Goal: Find specific page/section: Find specific page/section

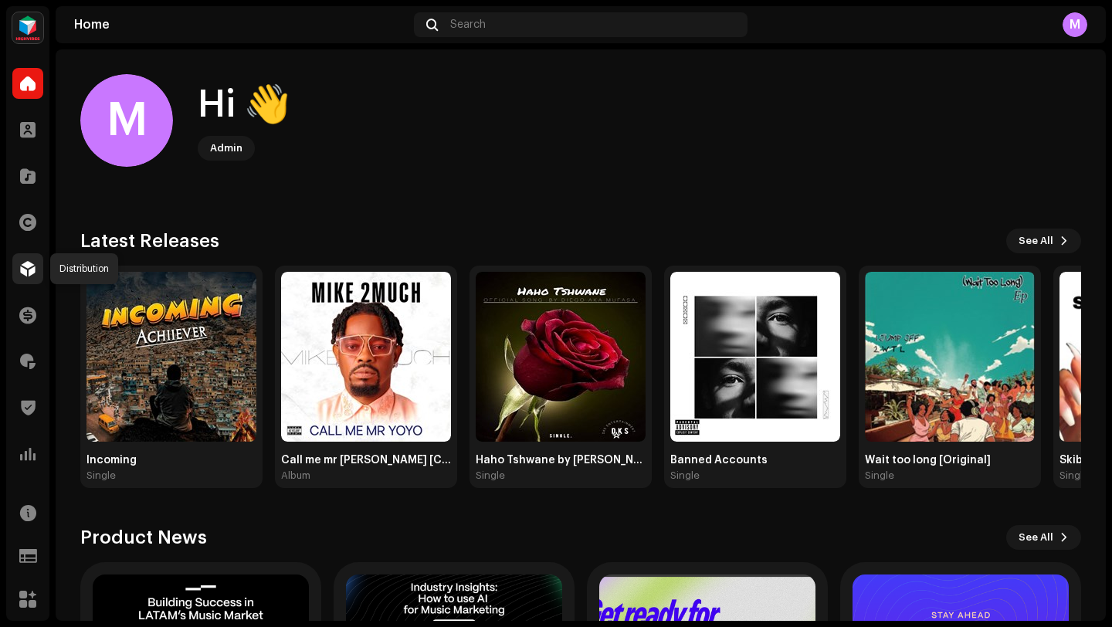
click at [23, 271] on span at bounding box center [27, 269] width 15 height 12
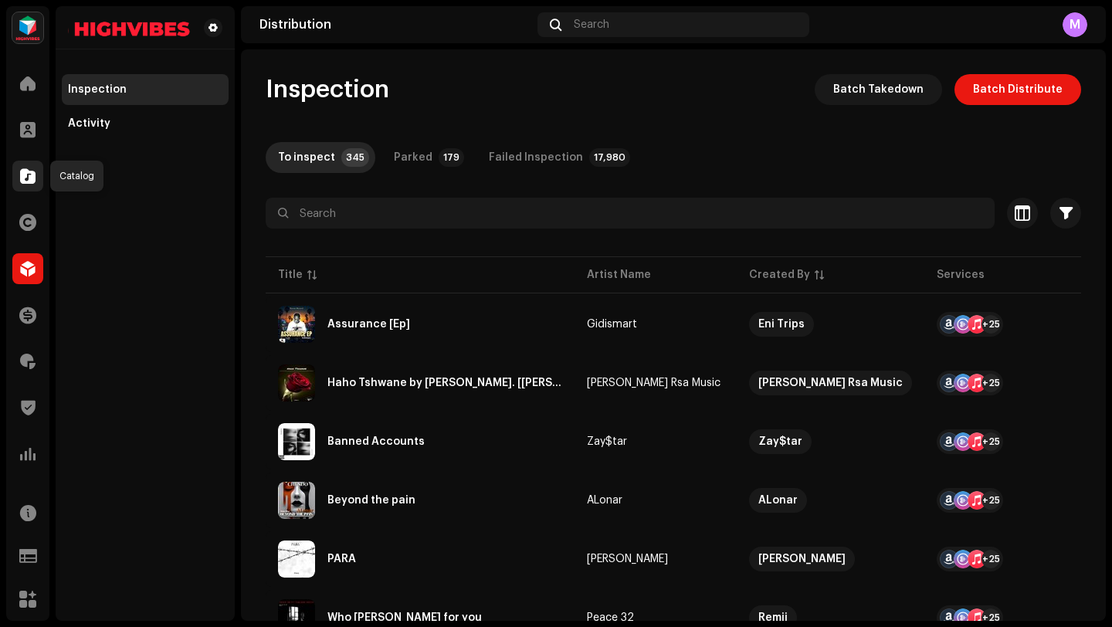
click at [19, 178] on div at bounding box center [27, 176] width 31 height 31
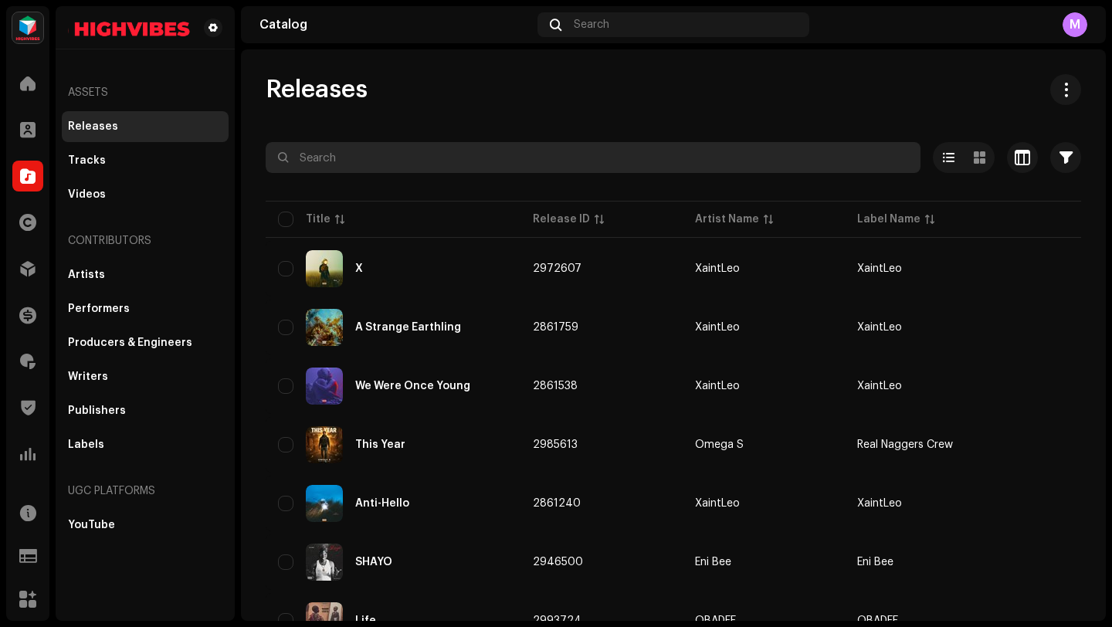
click at [464, 157] on input "text" at bounding box center [593, 157] width 655 height 31
paste input "Letter to My Mum"
type input "Letter to My Mum"
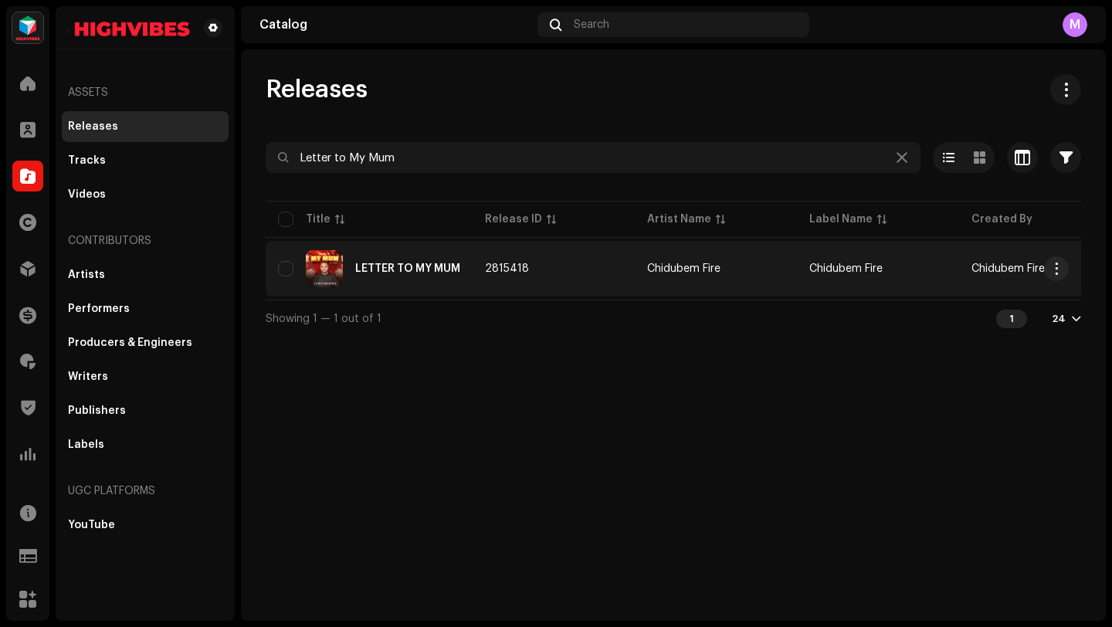
click at [570, 286] on td "2815418" at bounding box center [554, 269] width 162 height 56
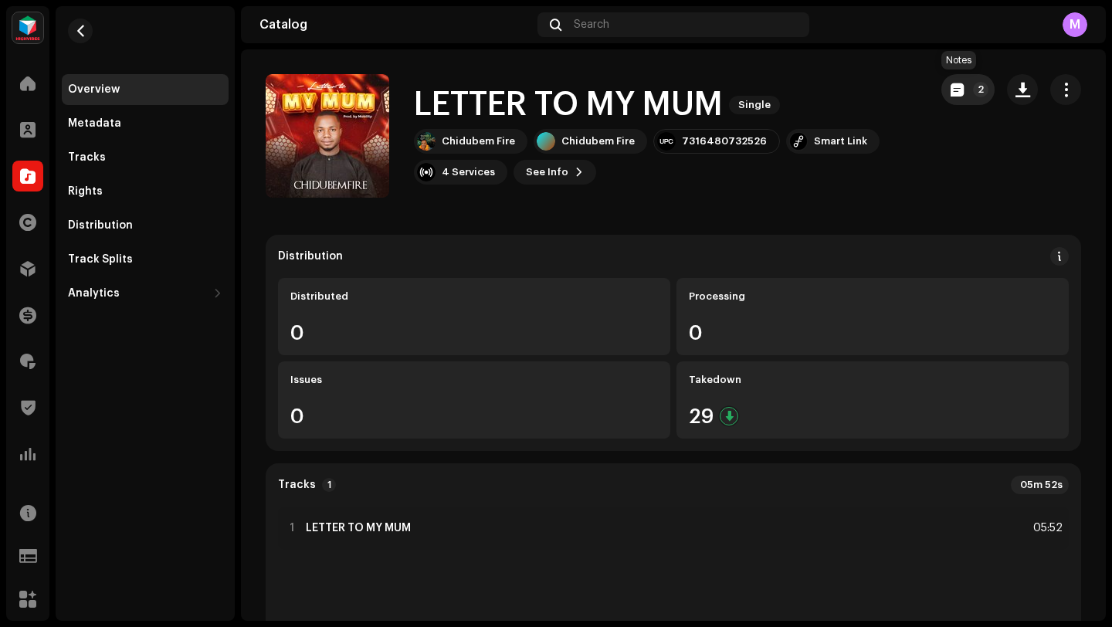
click at [951, 91] on span "button" at bounding box center [957, 89] width 13 height 12
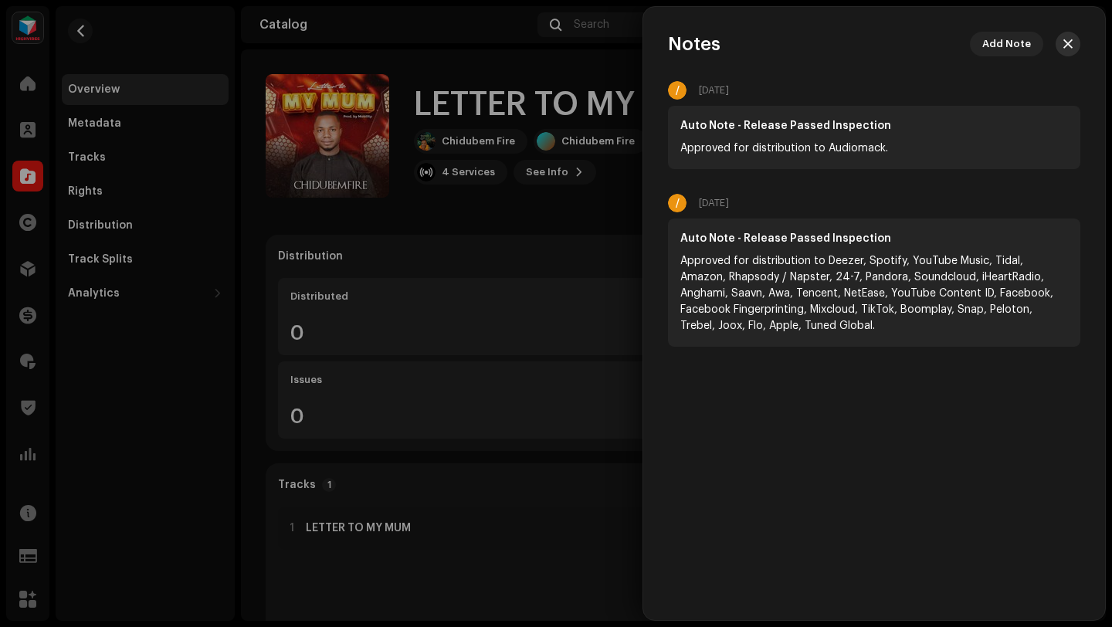
click at [1063, 47] on span "button" at bounding box center [1067, 44] width 9 height 12
